Goal: Transaction & Acquisition: Book appointment/travel/reservation

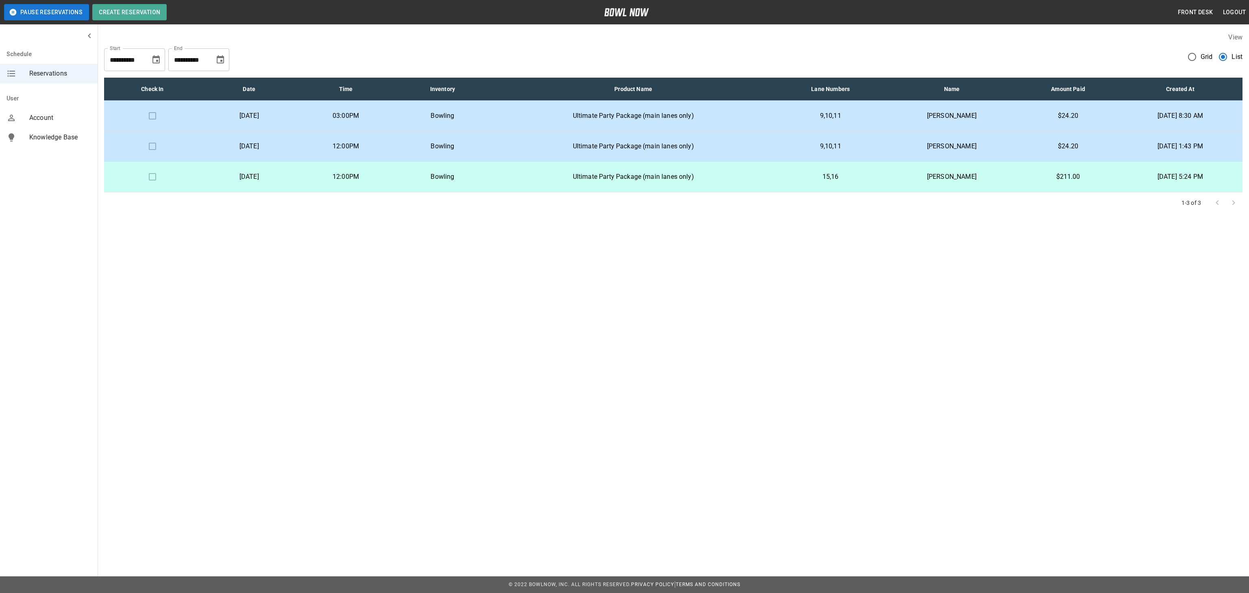
click at [753, 118] on p "Ultimate Party Package (main lanes only)" at bounding box center [633, 116] width 272 height 10
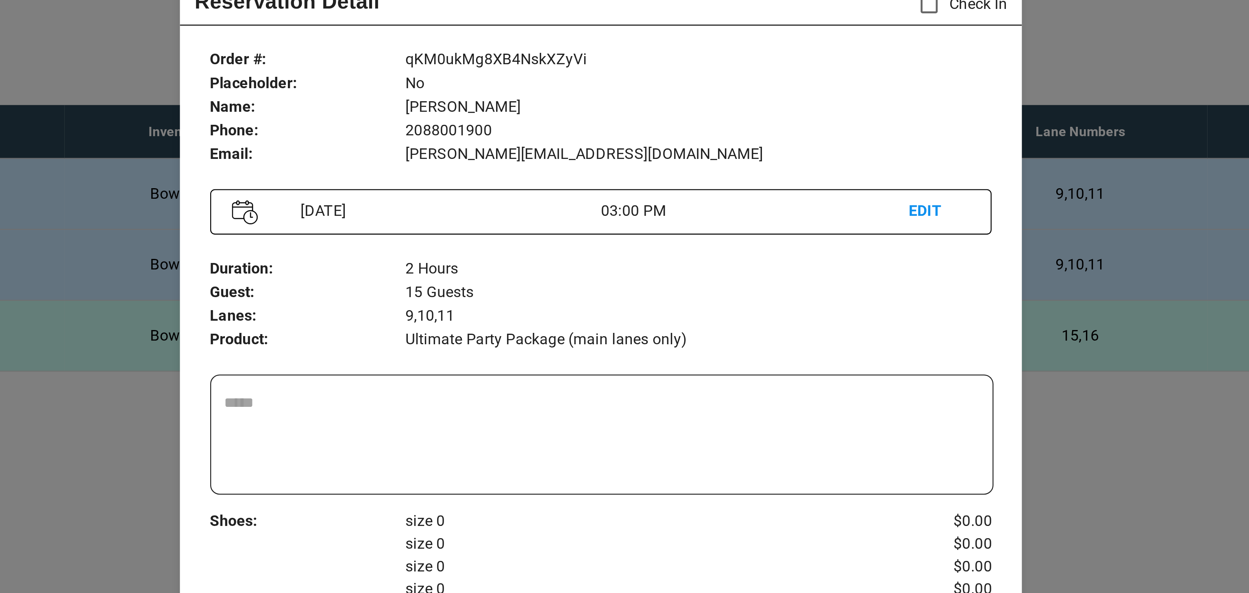
click at [848, 204] on div at bounding box center [624, 296] width 1249 height 593
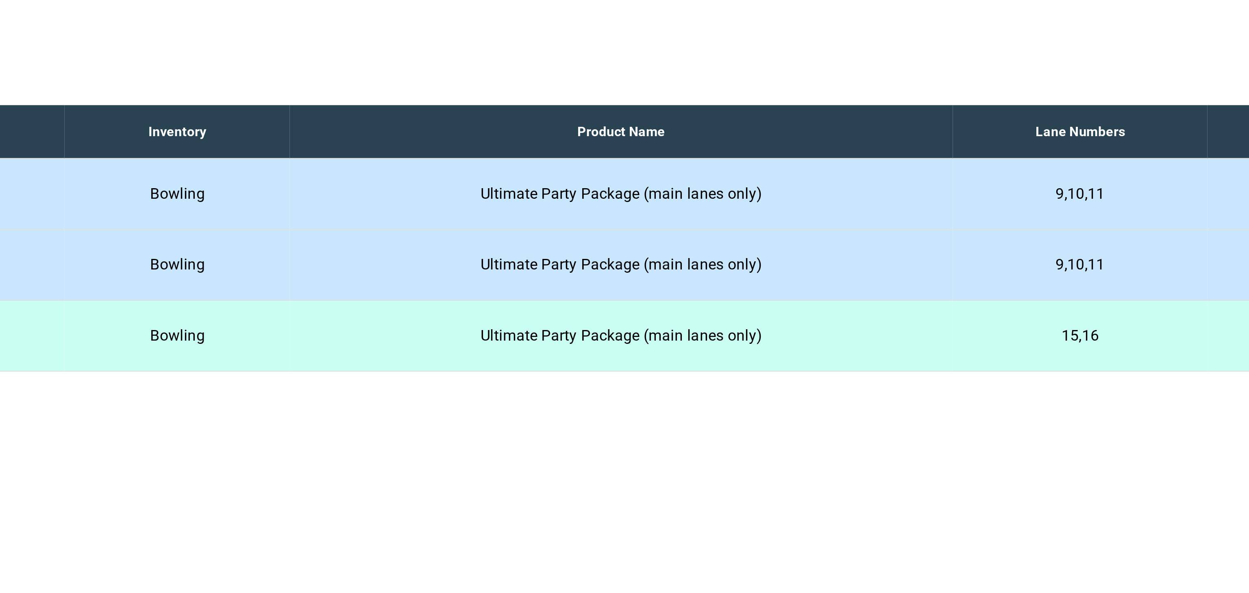
click at [721, 148] on p "Ultimate Party Package (main lanes only)" at bounding box center [633, 146] width 272 height 10
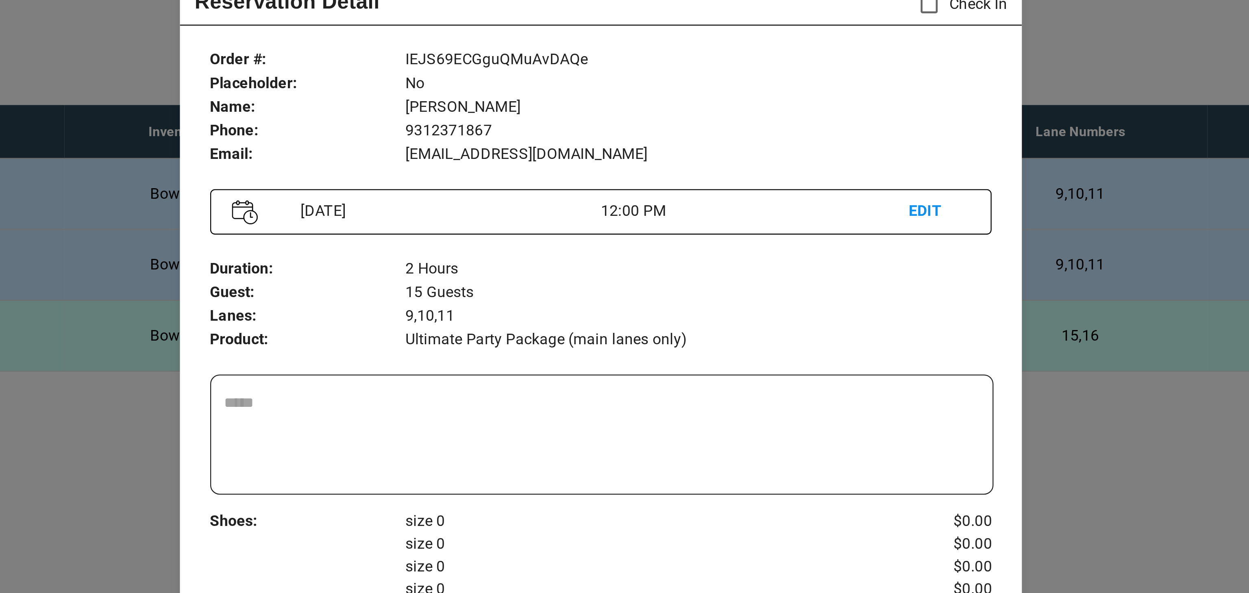
scroll to position [13, 0]
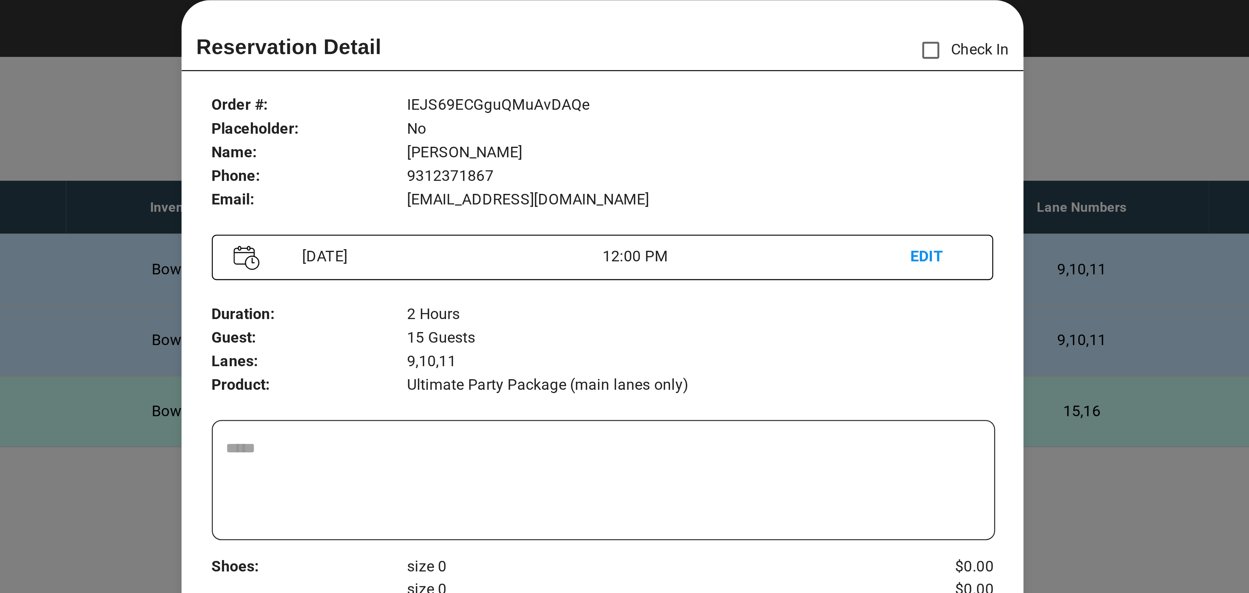
click at [833, 222] on div at bounding box center [624, 296] width 1249 height 593
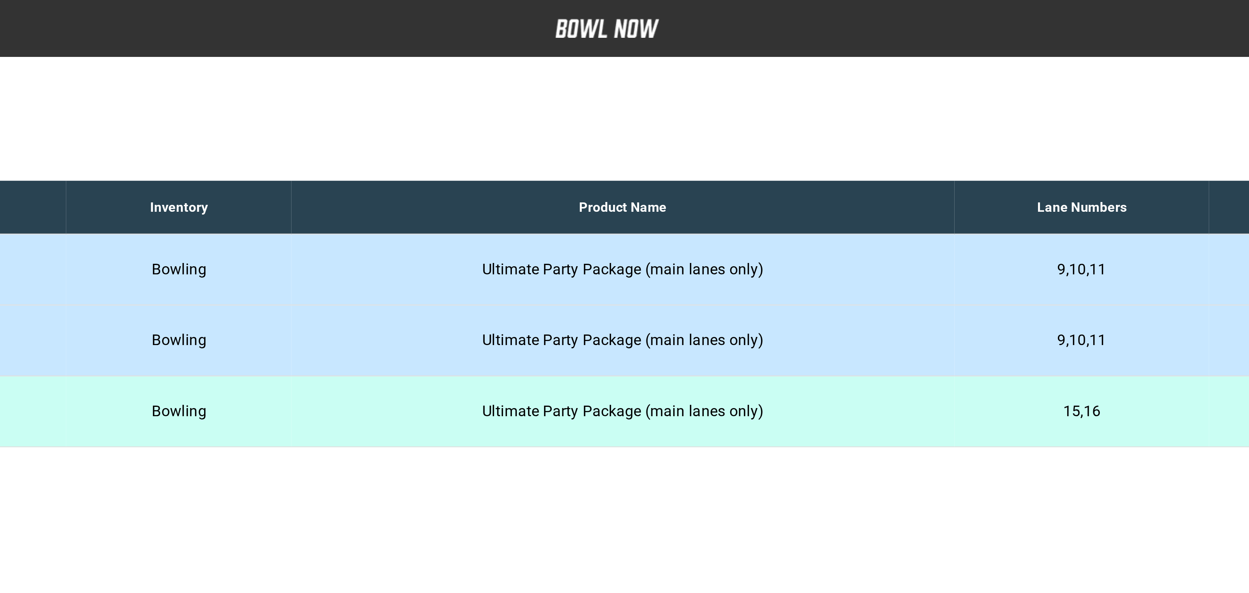
click at [748, 172] on p "Ultimate Party Package (main lanes only)" at bounding box center [633, 177] width 272 height 10
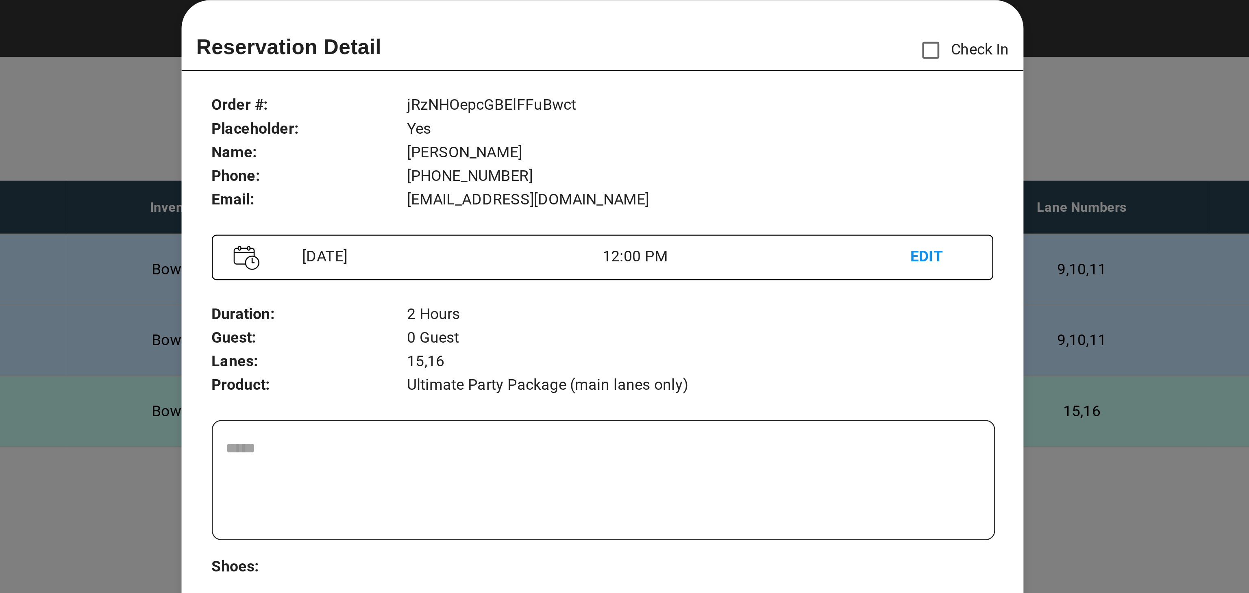
click at [867, 215] on div at bounding box center [624, 296] width 1249 height 593
